Goal: Find specific page/section: Find specific page/section

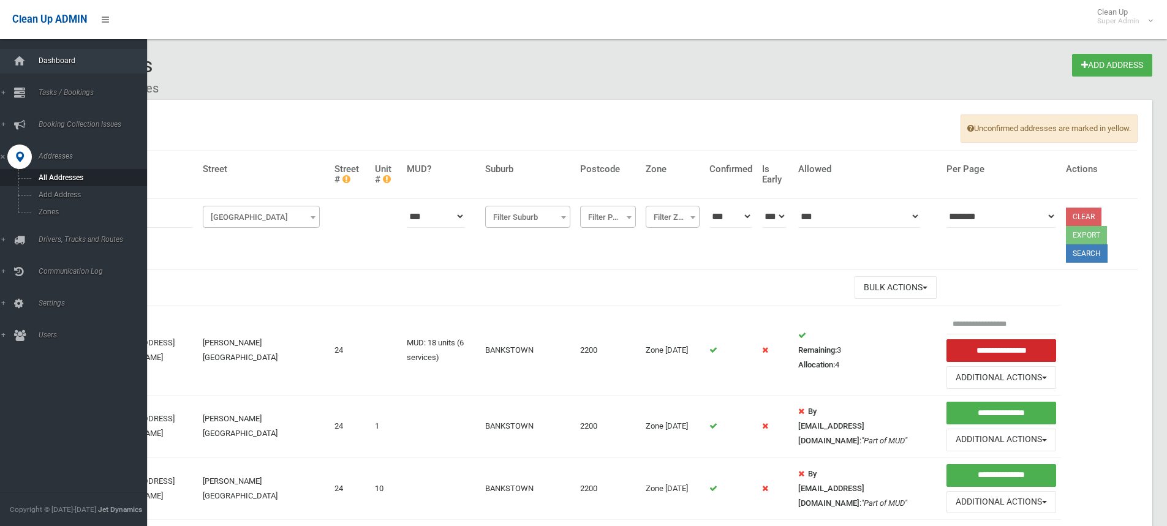
click at [46, 62] on span "Dashboard" at bounding box center [95, 60] width 121 height 9
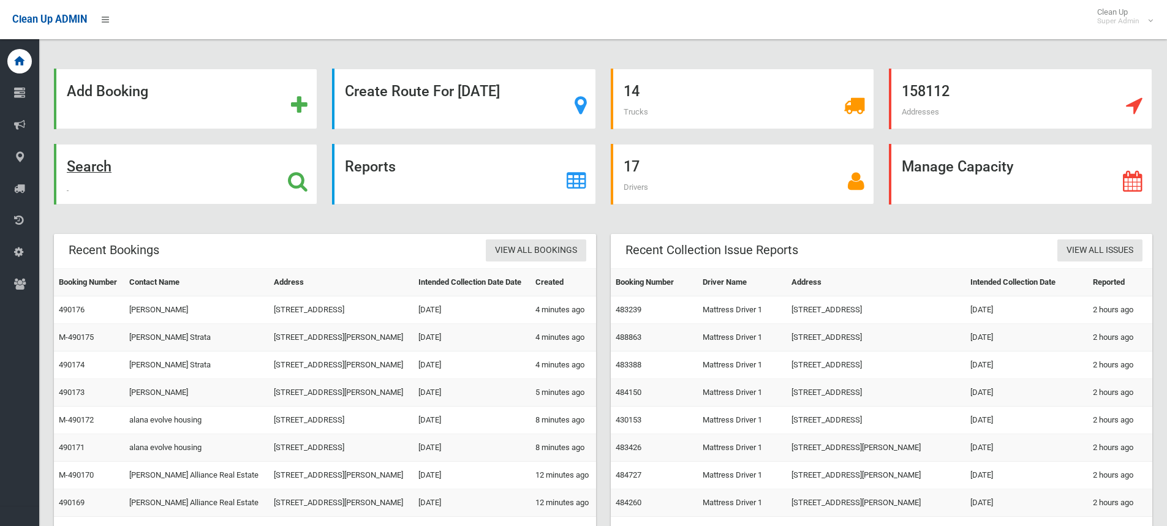
click at [105, 172] on strong "Search" at bounding box center [89, 166] width 45 height 17
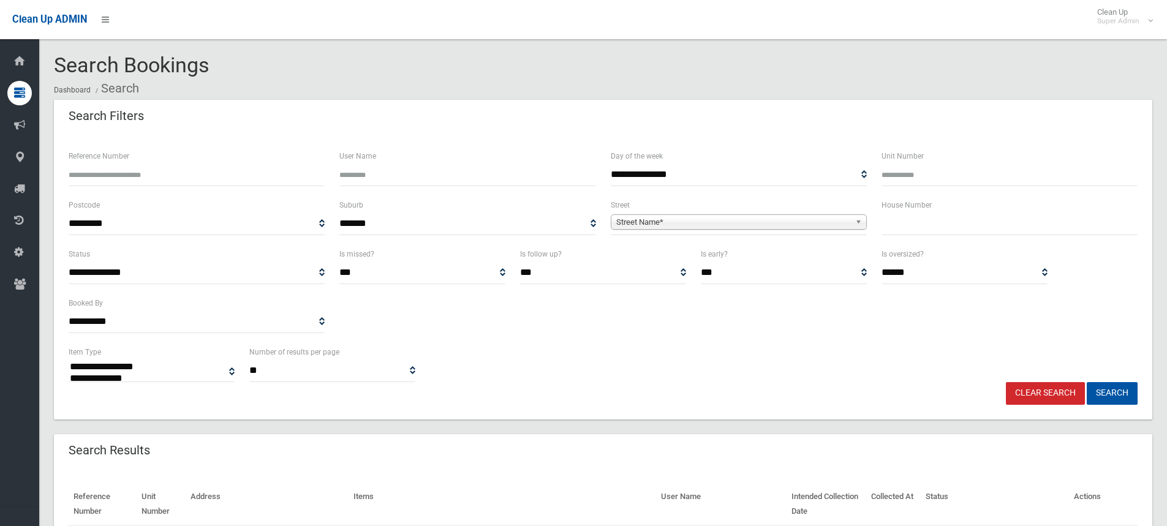
select select
click at [135, 175] on input "Reference Number" at bounding box center [197, 175] width 256 height 23
type input "******"
click at [1087, 382] on button "Search" at bounding box center [1112, 393] width 51 height 23
select select
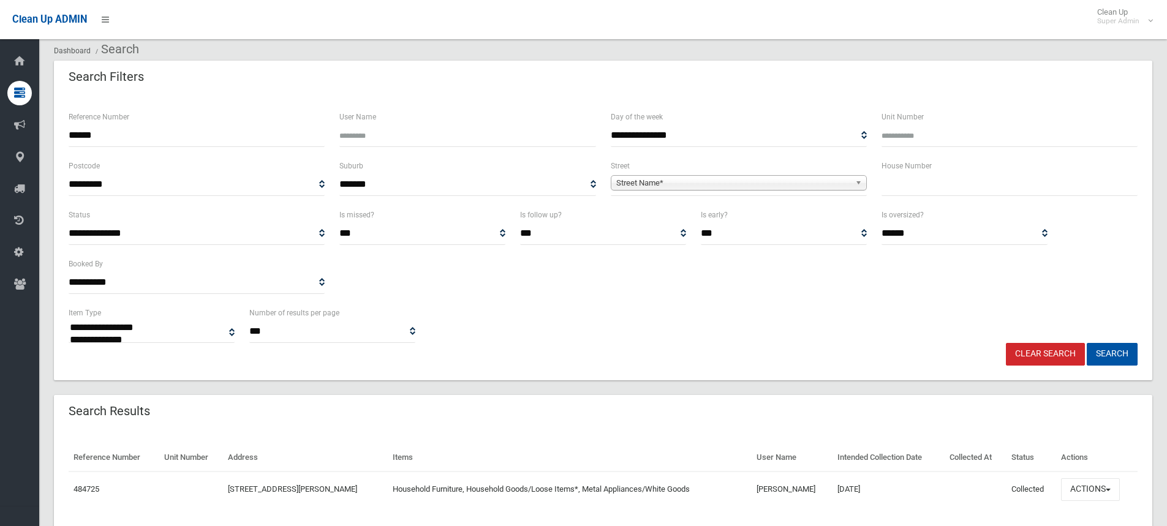
scroll to position [79, 0]
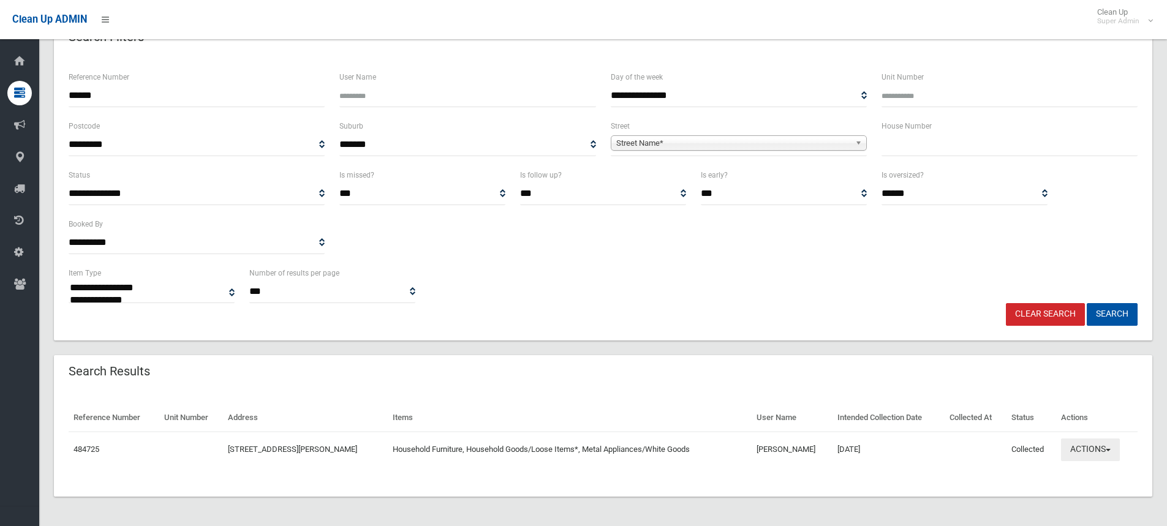
click at [1117, 452] on button "Actions" at bounding box center [1090, 450] width 59 height 23
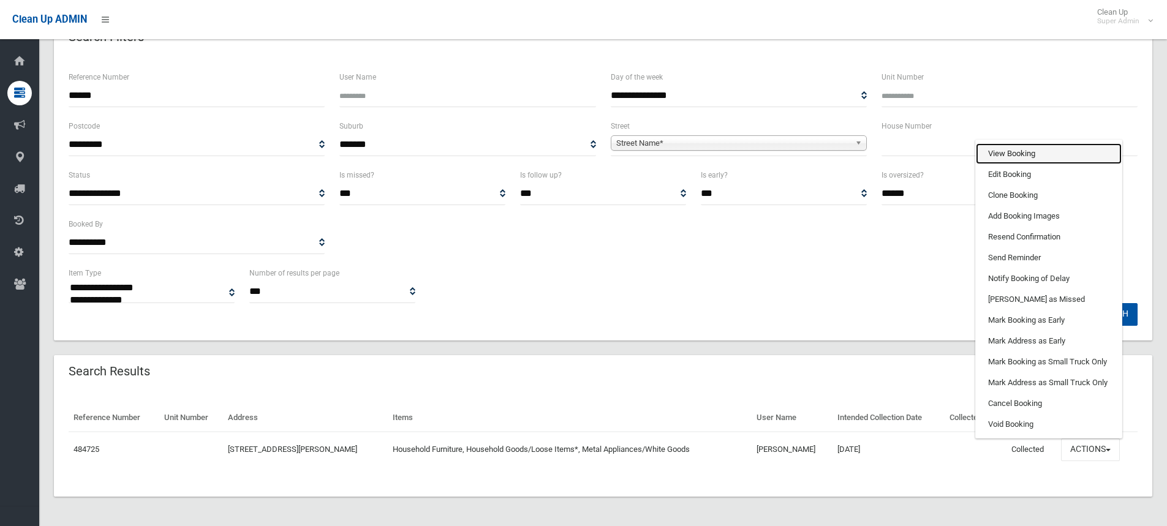
click at [1009, 154] on link "View Booking" at bounding box center [1049, 153] width 146 height 21
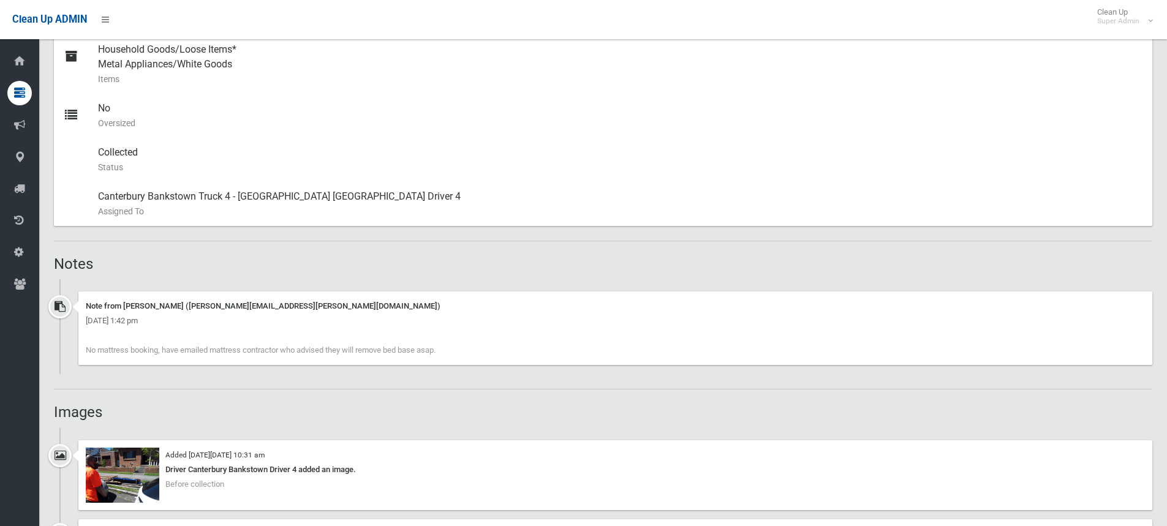
scroll to position [796, 0]
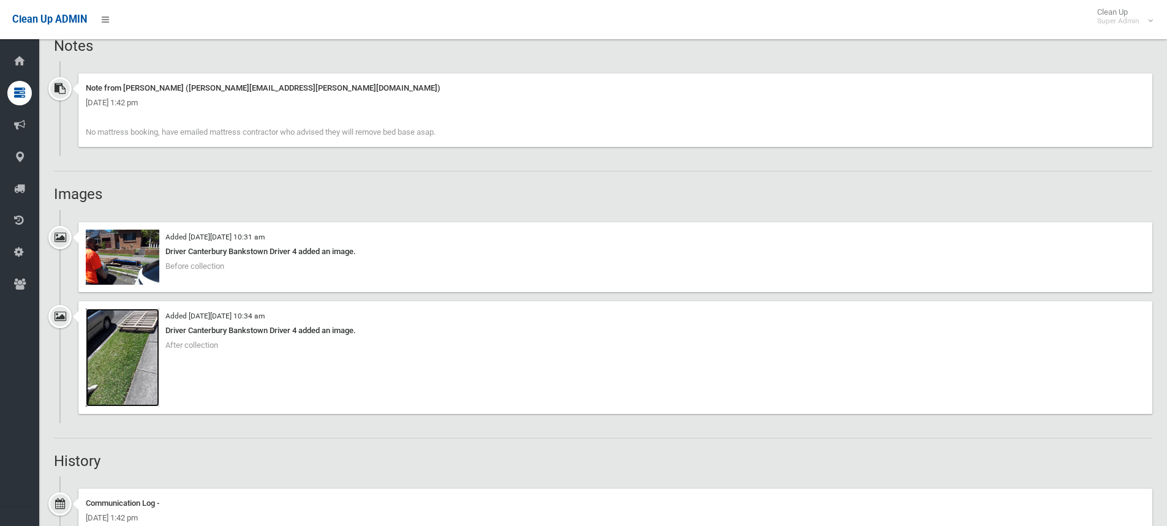
click at [145, 334] on img at bounding box center [123, 358] width 74 height 98
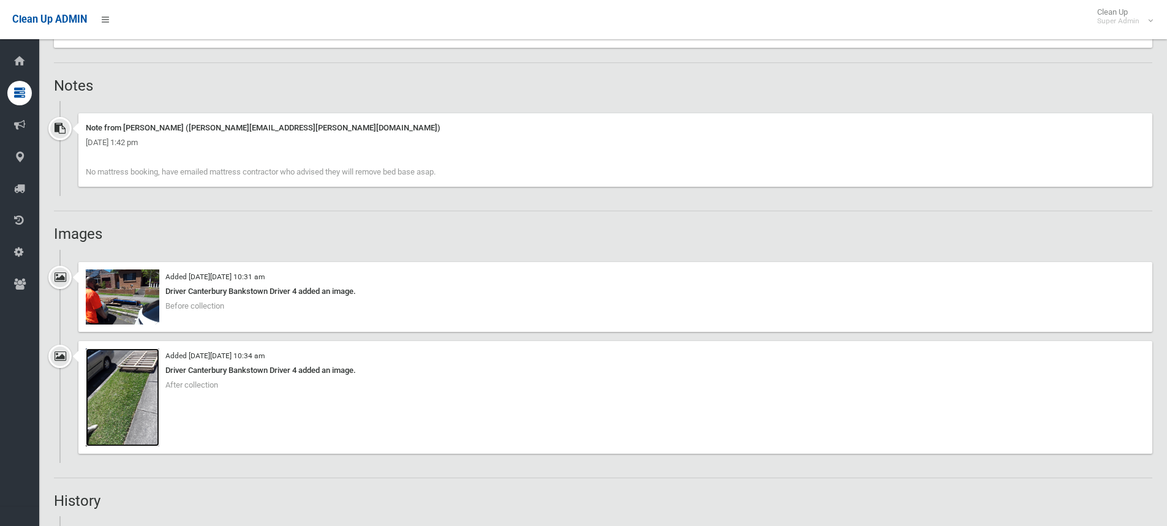
scroll to position [735, 0]
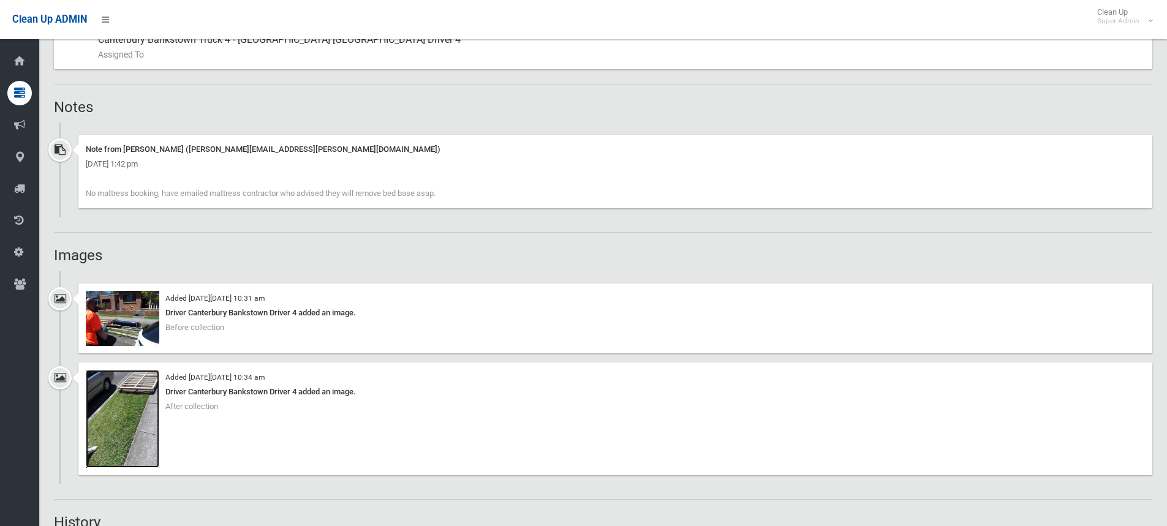
click at [146, 386] on img at bounding box center [123, 419] width 74 height 98
